Goal: Task Accomplishment & Management: Use online tool/utility

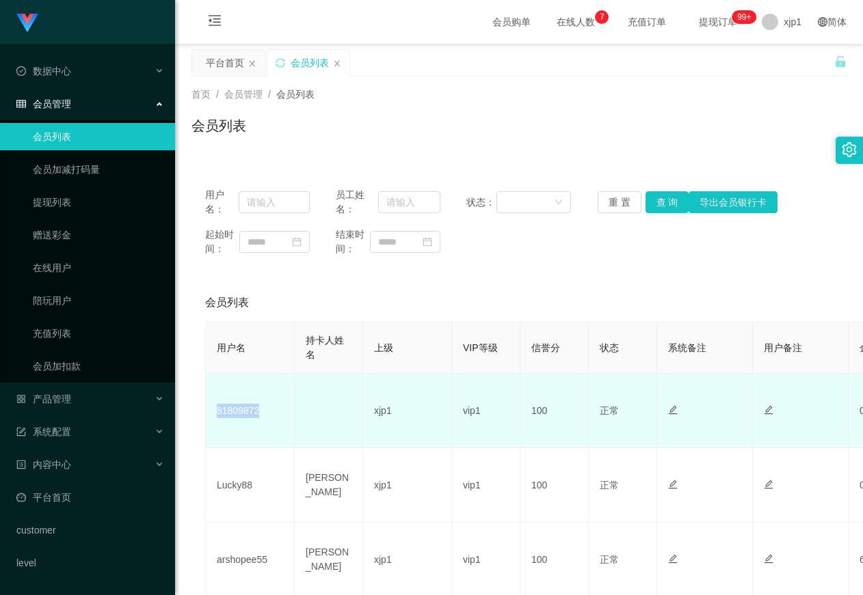
drag, startPoint x: 249, startPoint y: 414, endPoint x: 218, endPoint y: 411, distance: 31.6
click at [218, 411] on td "81809872" at bounding box center [250, 411] width 89 height 75
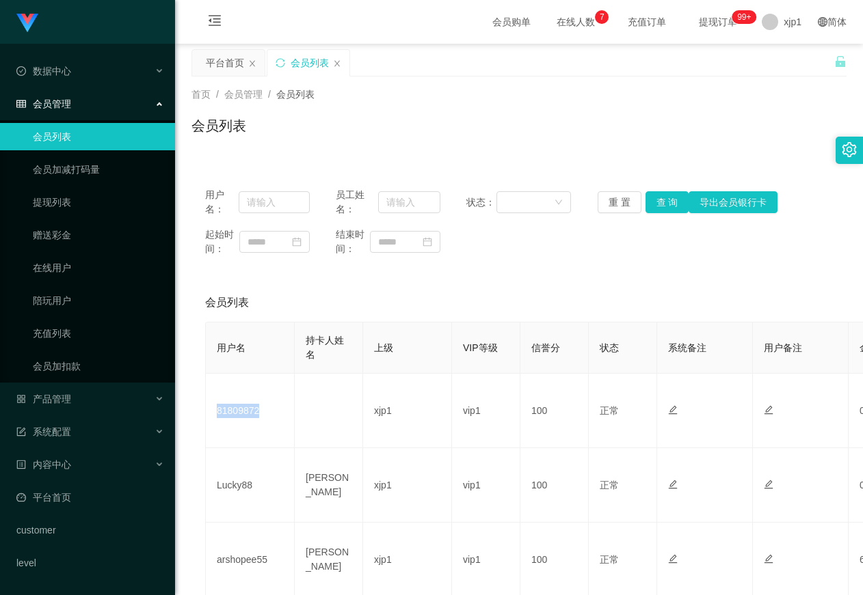
copy td "81809872"
